Goal: Task Accomplishment & Management: Use online tool/utility

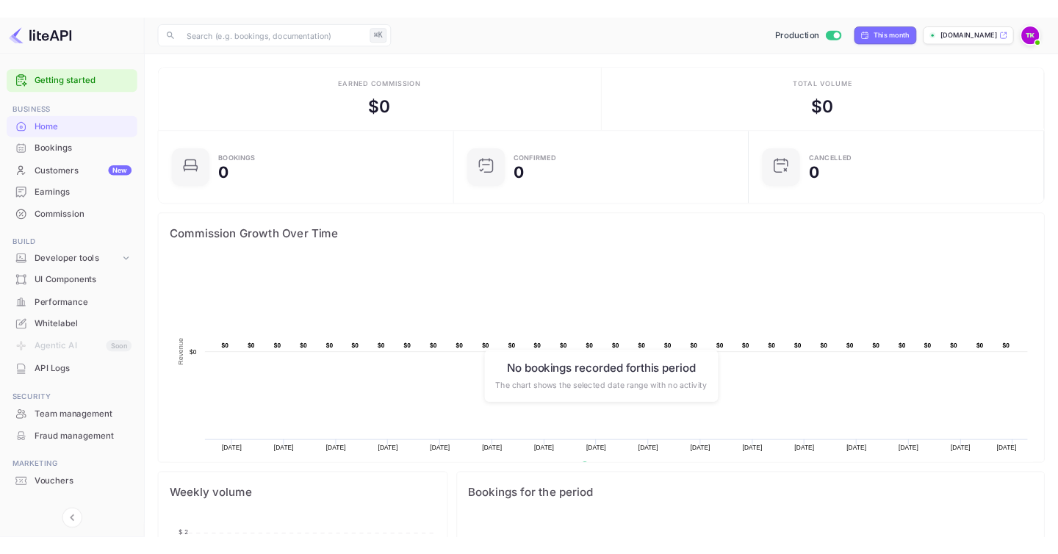
scroll to position [228, 370]
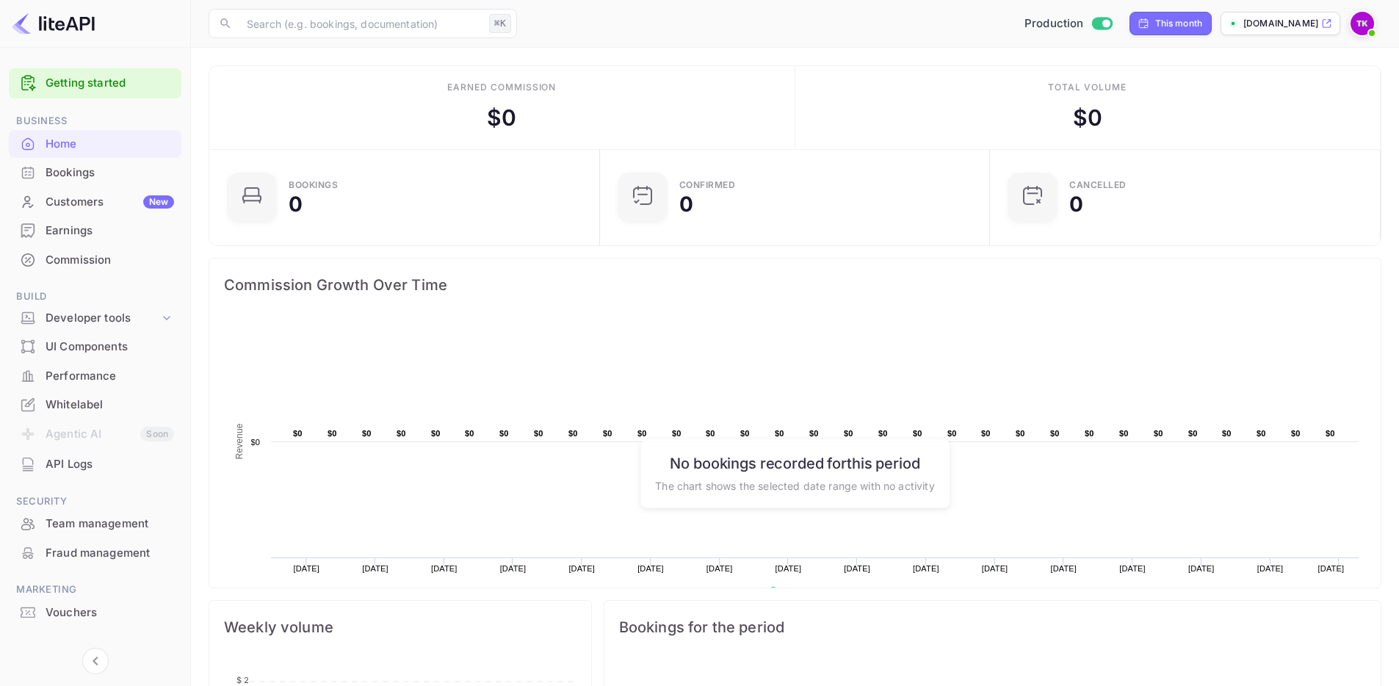
click at [1269, 25] on p "[DOMAIN_NAME]" at bounding box center [1280, 23] width 75 height 13
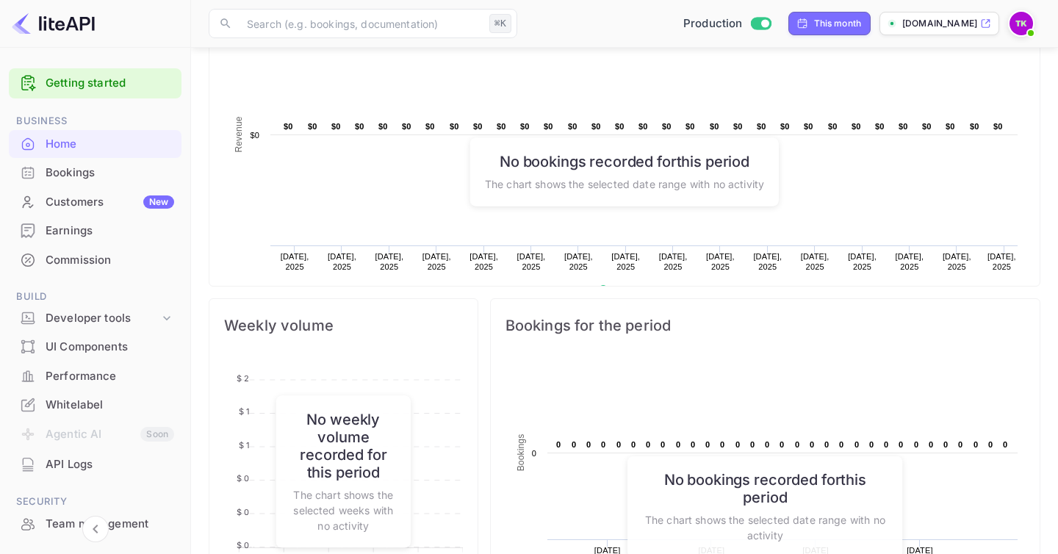
scroll to position [314, 0]
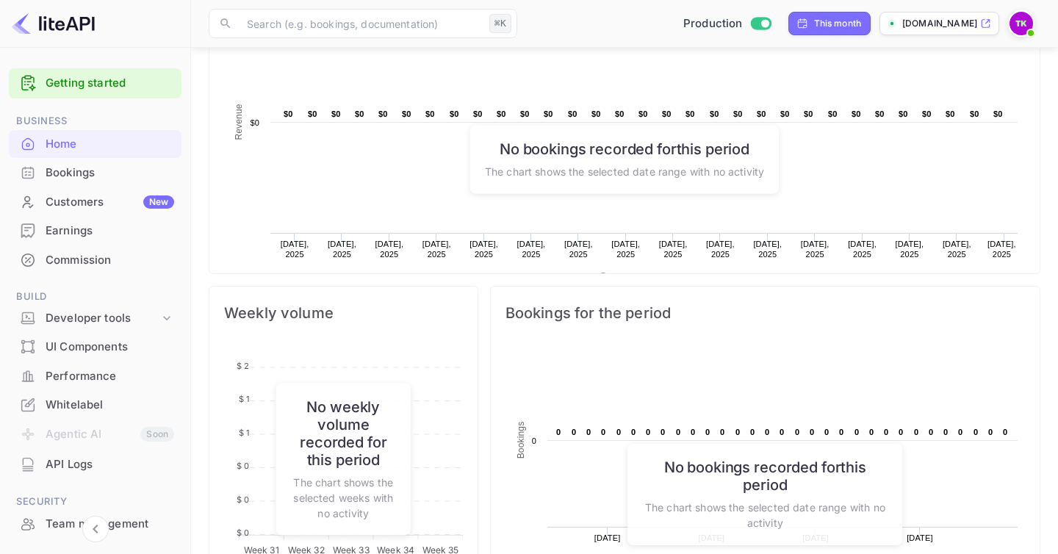
click at [79, 181] on div "Bookings" at bounding box center [95, 173] width 173 height 29
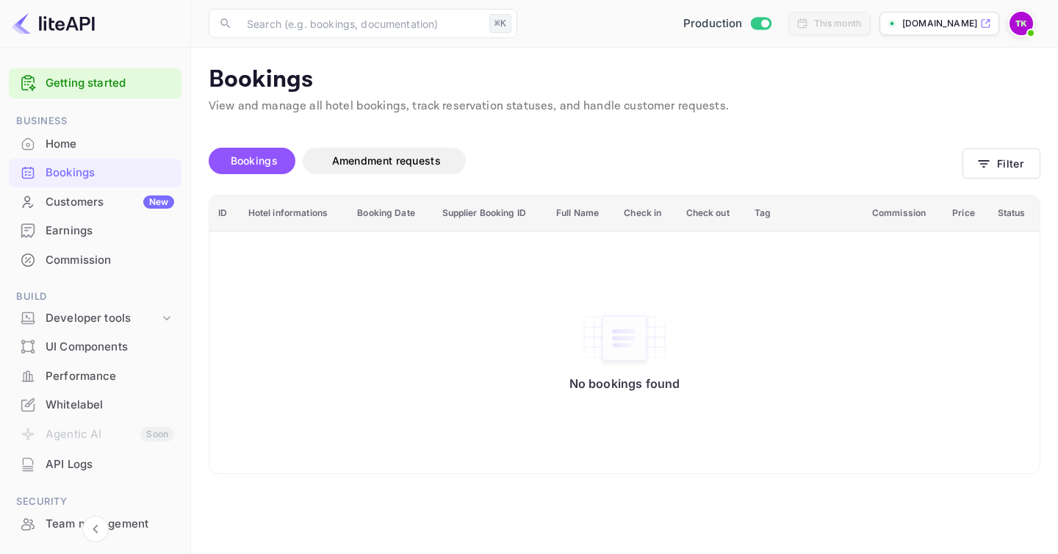
click at [119, 203] on div "Customers New" at bounding box center [110, 202] width 129 height 17
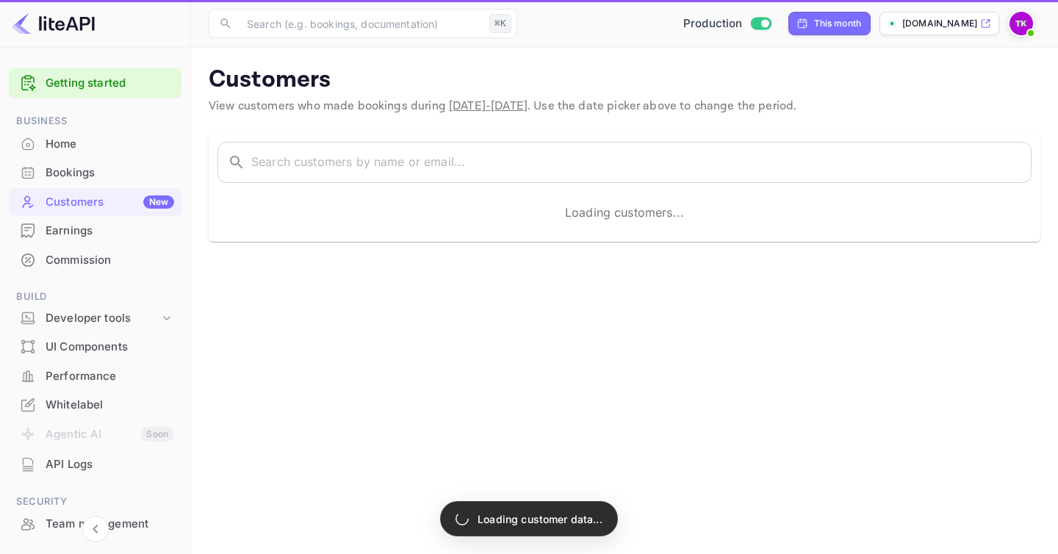
click at [101, 257] on div "Commission" at bounding box center [110, 260] width 129 height 17
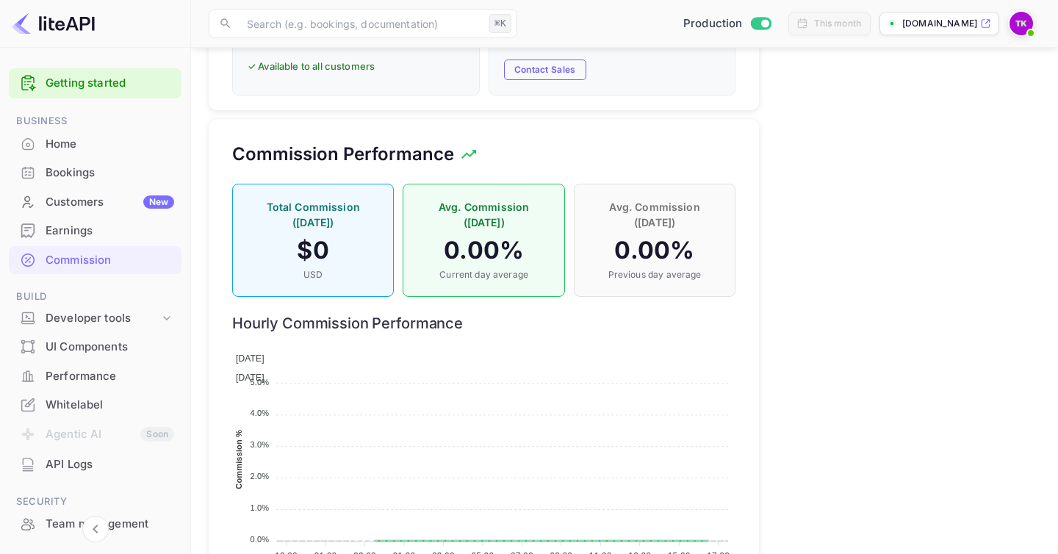
scroll to position [1043, 0]
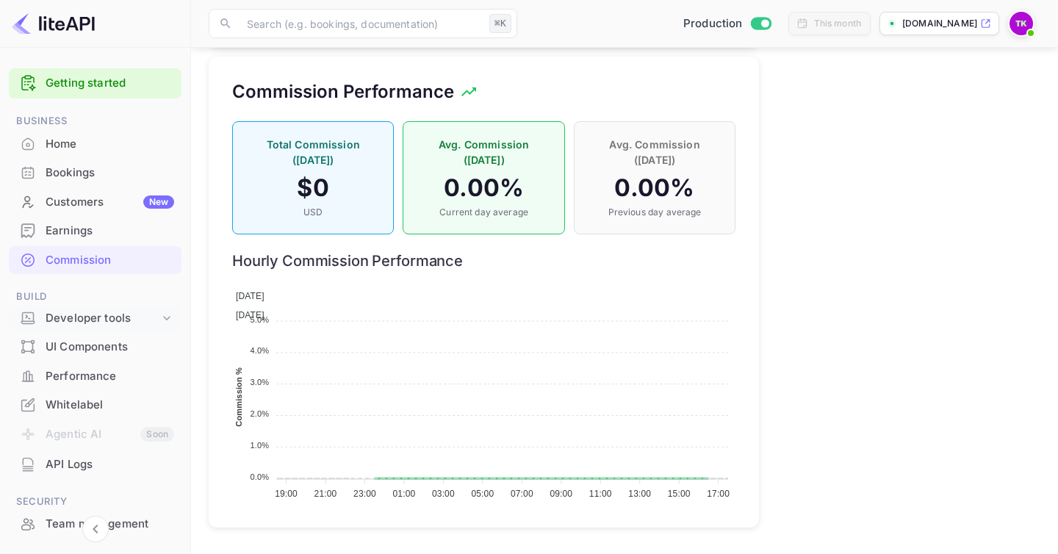
click at [173, 318] on div "Developer tools" at bounding box center [95, 319] width 173 height 26
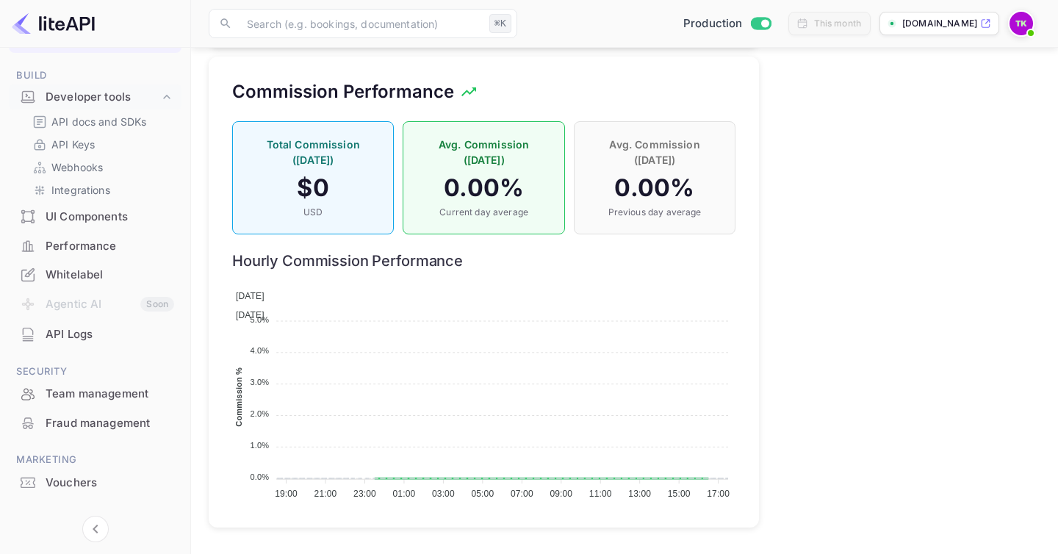
scroll to position [245, 0]
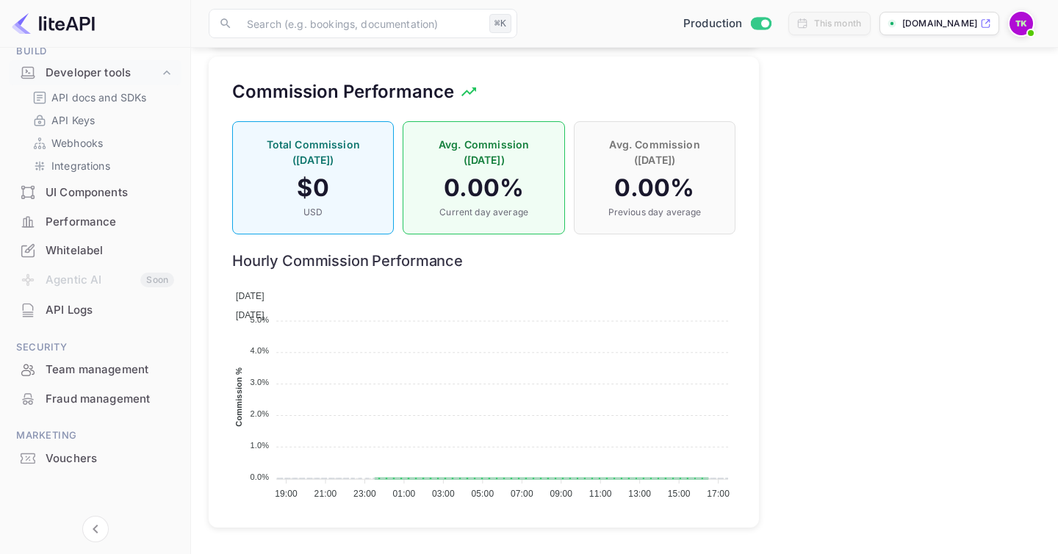
click at [104, 372] on div "Team management" at bounding box center [110, 369] width 129 height 17
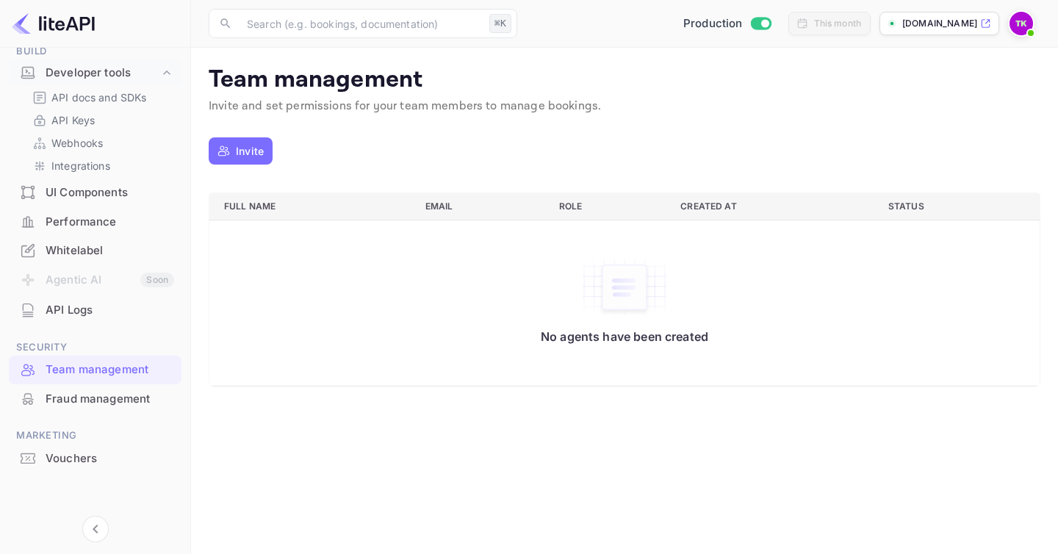
click at [92, 397] on div "Fraud management" at bounding box center [110, 399] width 129 height 17
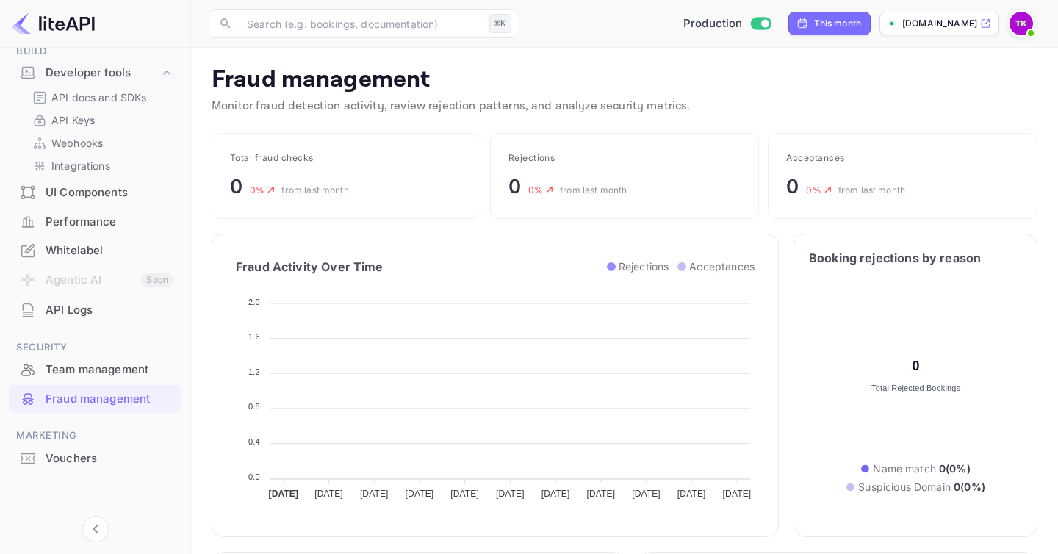
scroll to position [302, 367]
click at [87, 311] on div "API Logs" at bounding box center [110, 310] width 129 height 17
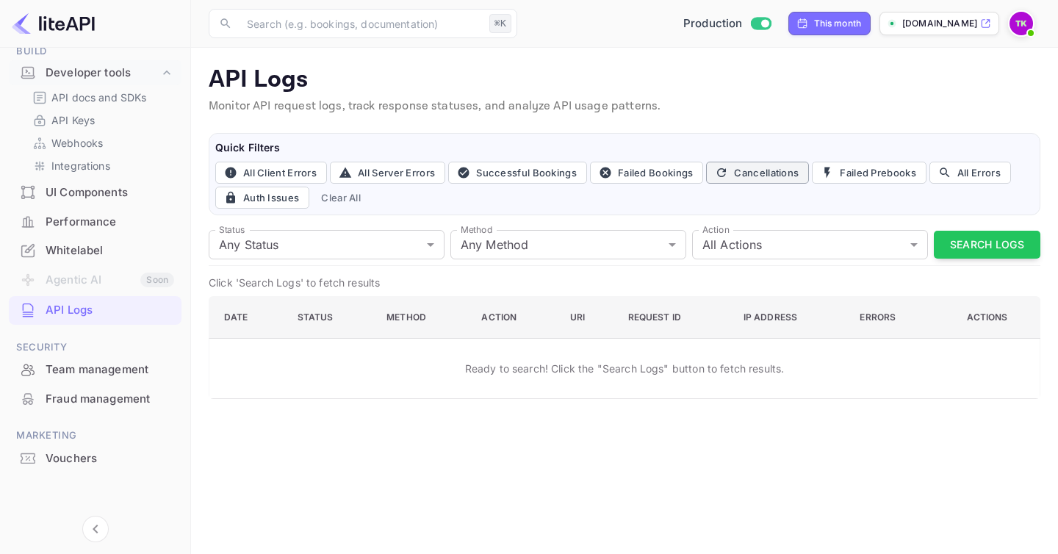
click at [751, 180] on button "Cancellations" at bounding box center [757, 173] width 103 height 22
type input "cancel"
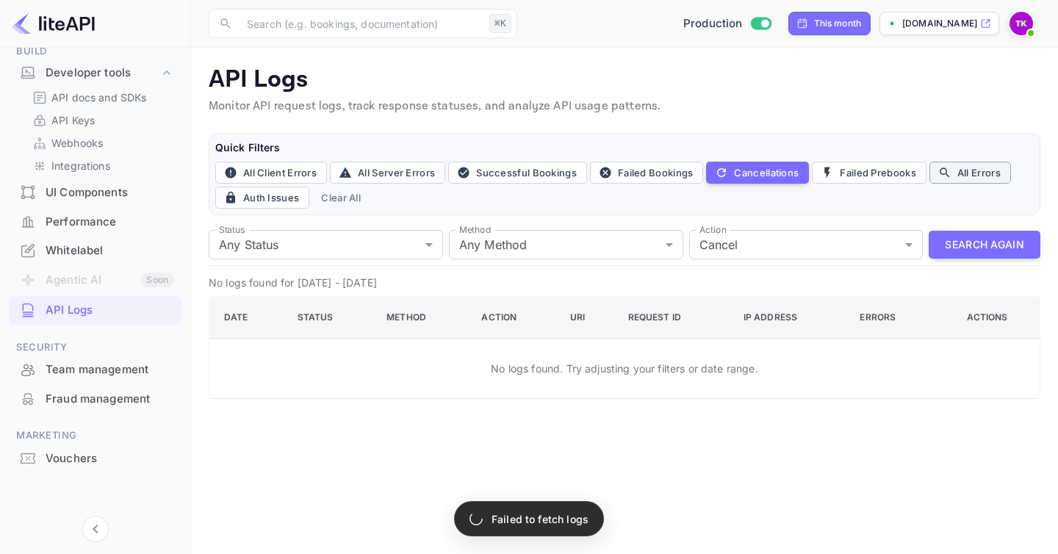
click at [962, 179] on button "All Errors" at bounding box center [970, 173] width 82 height 22
type input "4xx,5xx"
type input "all"
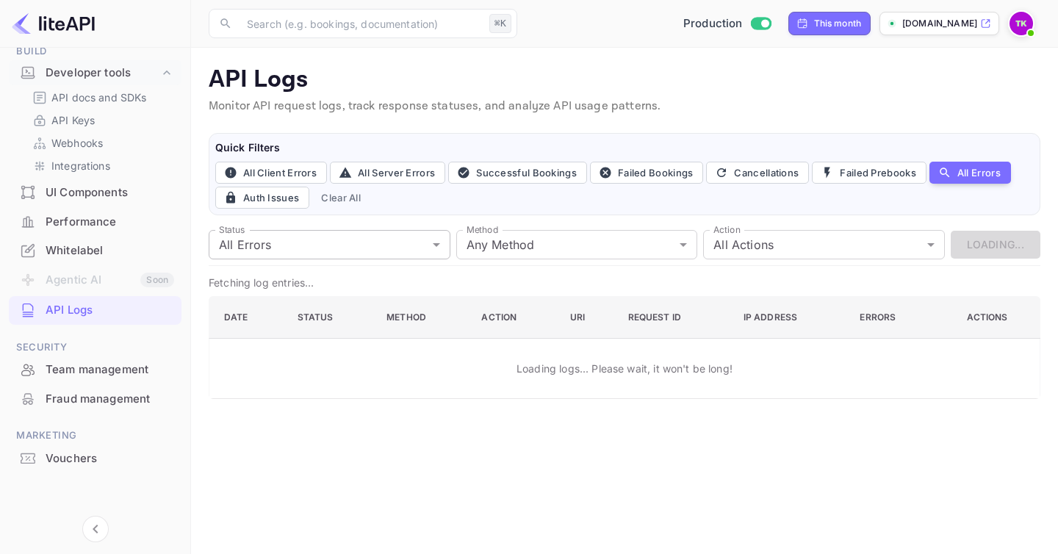
click at [368, 247] on body "Getting started Business Home Bookings Customers New Earnings Commission Build …" at bounding box center [529, 277] width 1058 height 554
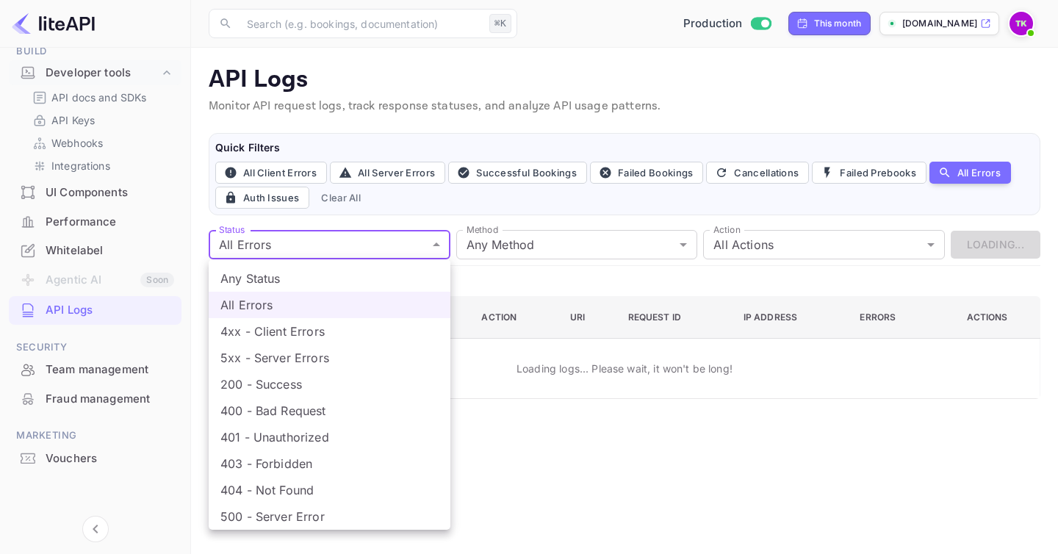
click at [513, 242] on div at bounding box center [529, 277] width 1058 height 554
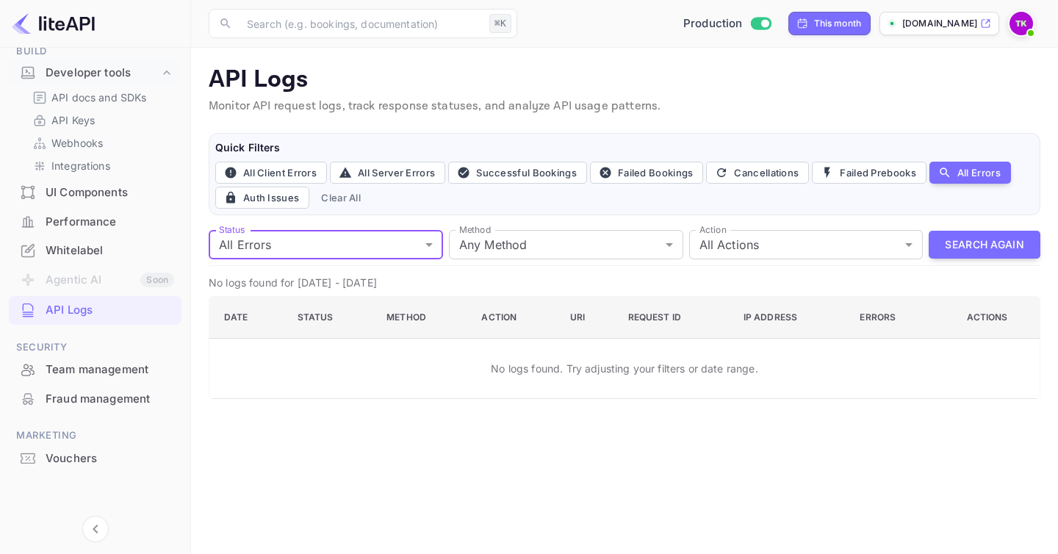
click at [513, 242] on body "Getting started Business Home Bookings Customers New Earnings Commission Build …" at bounding box center [529, 277] width 1058 height 554
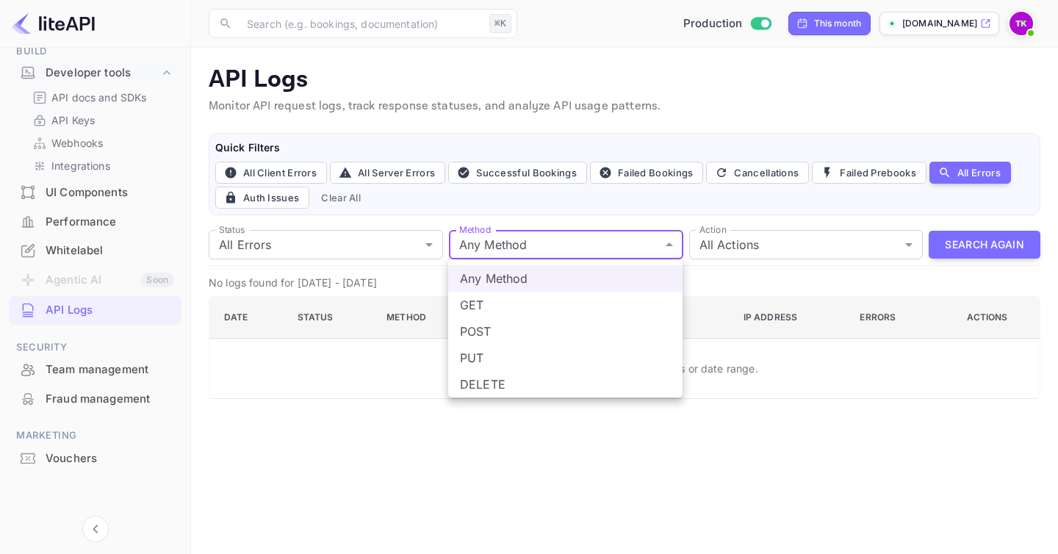
click at [710, 254] on div at bounding box center [529, 277] width 1058 height 554
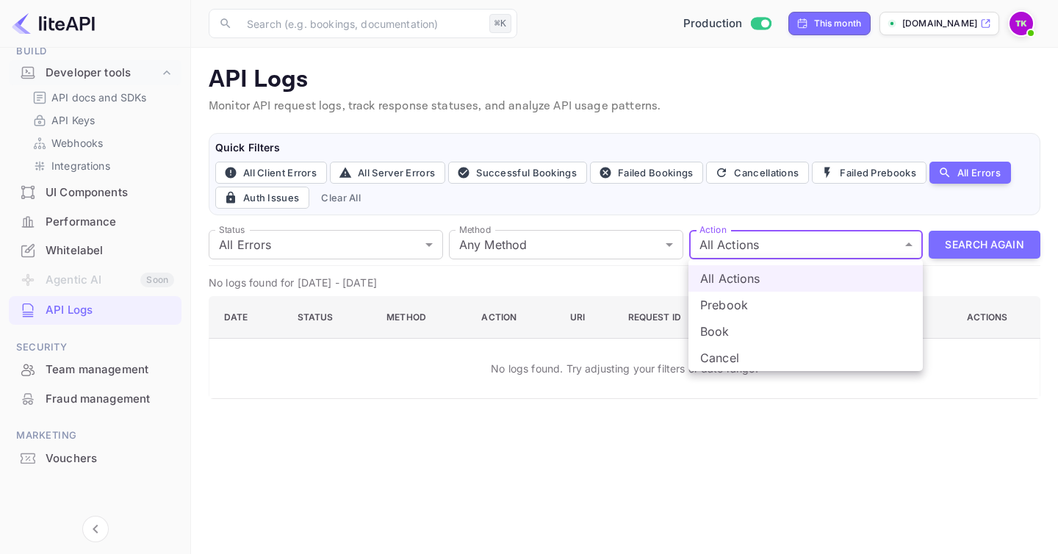
click at [714, 253] on body "Getting started Business Home Bookings Customers New Earnings Commission Build …" at bounding box center [529, 277] width 1058 height 554
click at [688, 74] on div at bounding box center [529, 277] width 1058 height 554
